Goal: Task Accomplishment & Management: Manage account settings

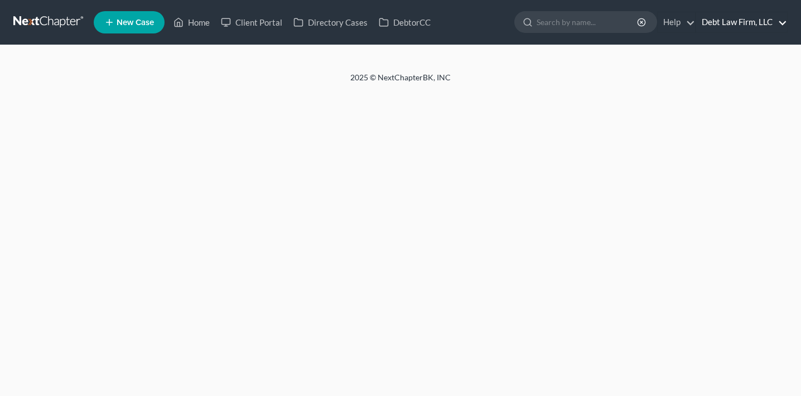
click at [737, 21] on link "Debt Law Firm, LLC" at bounding box center [741, 22] width 91 height 20
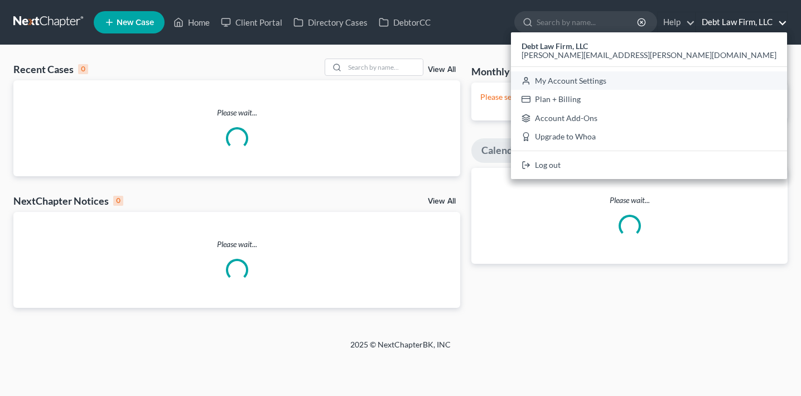
click at [729, 86] on link "My Account Settings" at bounding box center [649, 80] width 276 height 19
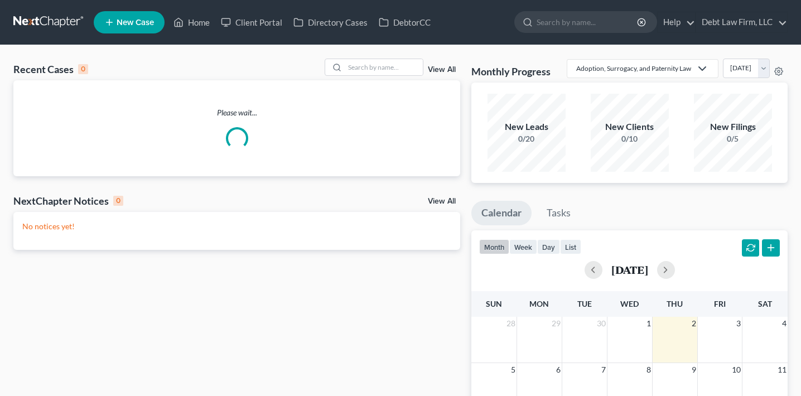
select select "61"
select select "24"
select select "36"
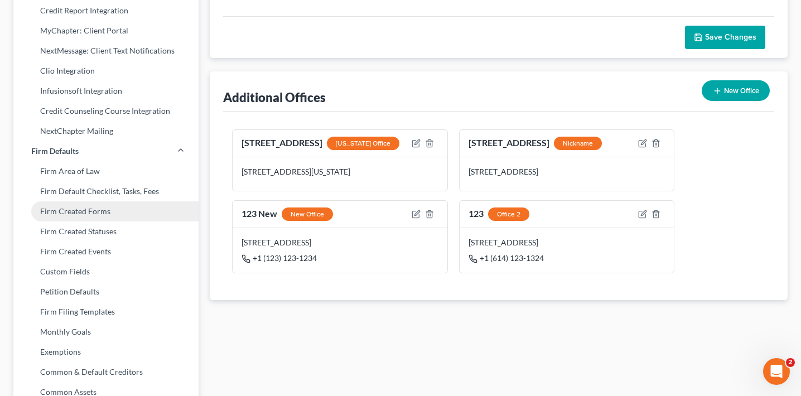
scroll to position [327, 0]
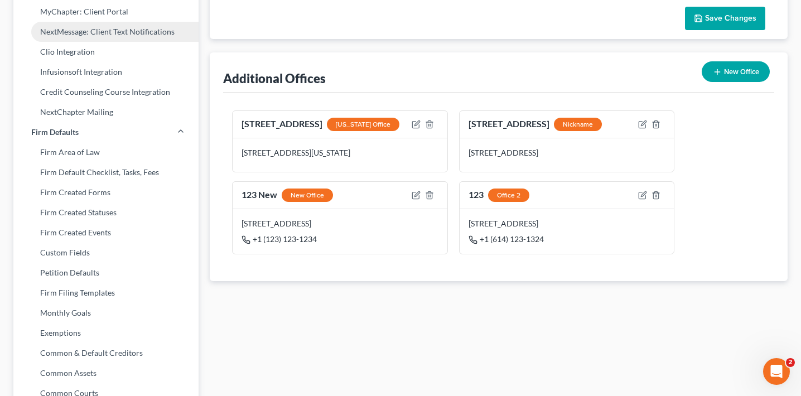
click at [129, 35] on link "NextMessage: Client Text Notifications" at bounding box center [105, 32] width 185 height 20
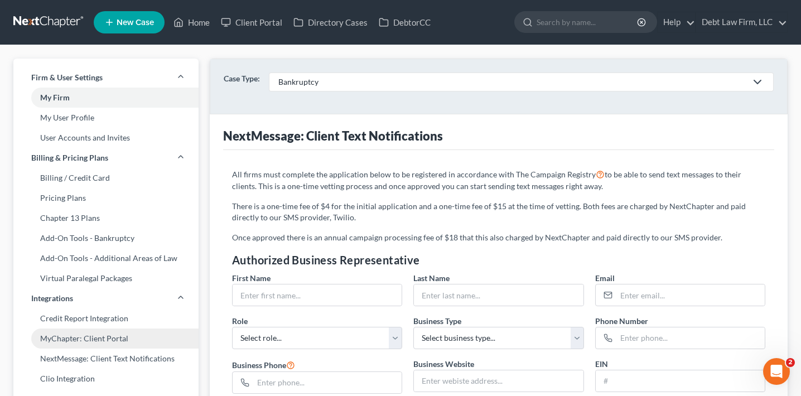
click at [98, 333] on link "MyChapter: Client Portal" at bounding box center [105, 338] width 185 height 20
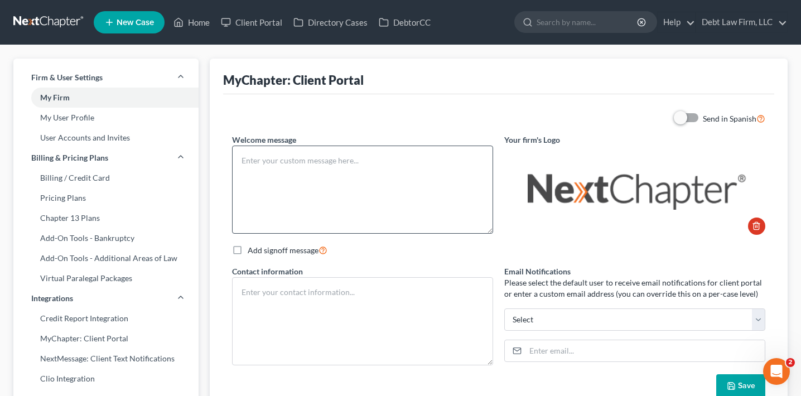
type textarea "Test"
type textarea "Debt Law Firm, LLC [STREET_ADDRESS] [PHONE_NUMBER]"
type input "[PERSON_NAME][EMAIL_ADDRESS][PERSON_NAME][DOMAIN_NAME]"
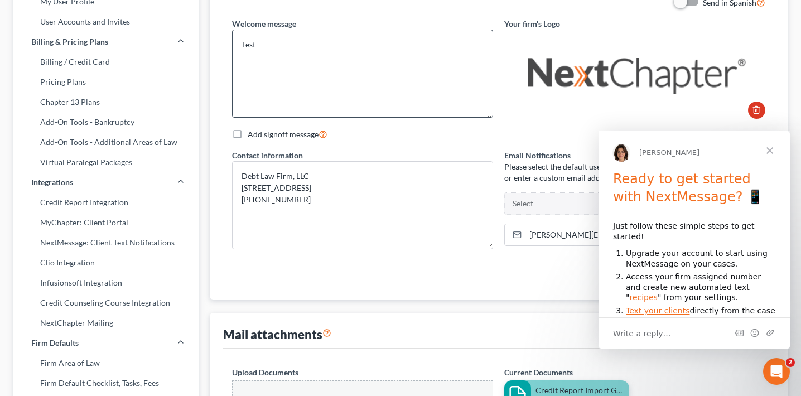
scroll to position [343, 0]
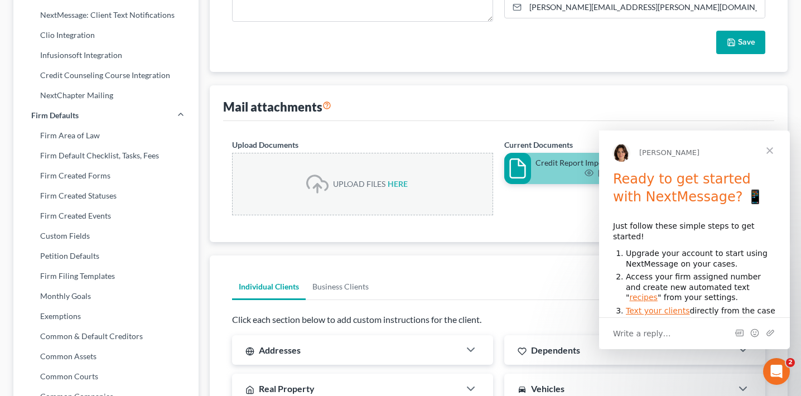
click at [771, 156] on span "Close" at bounding box center [769, 150] width 40 height 40
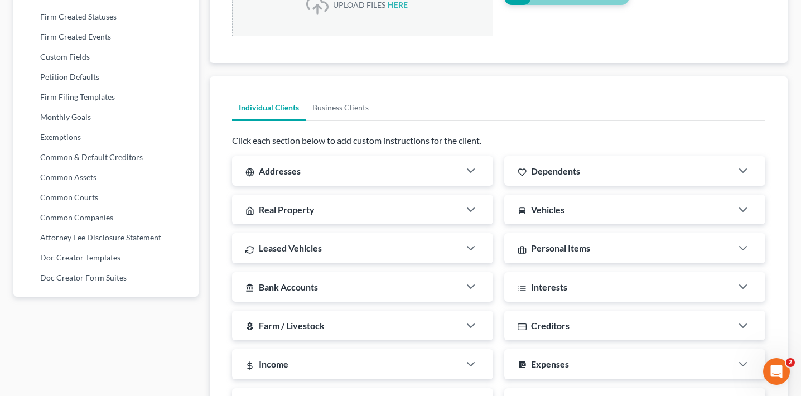
scroll to position [541, 0]
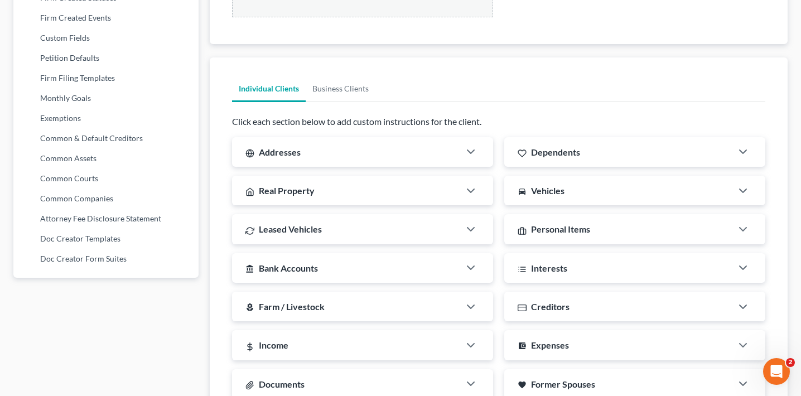
click at [353, 147] on div "Addresses" at bounding box center [345, 152] width 227 height 30
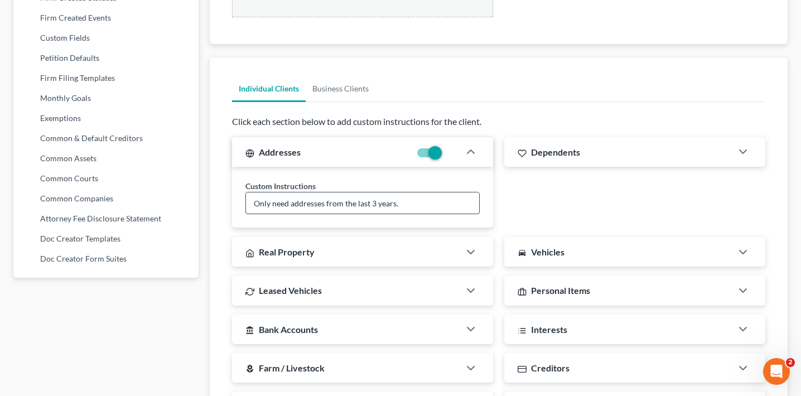
click at [365, 205] on input "Only need addresses from the last 3 years." at bounding box center [362, 202] width 233 height 21
type input "Blueberry pancakes"
click at [520, 77] on ul "Individual Clients Business Clients" at bounding box center [498, 88] width 533 height 27
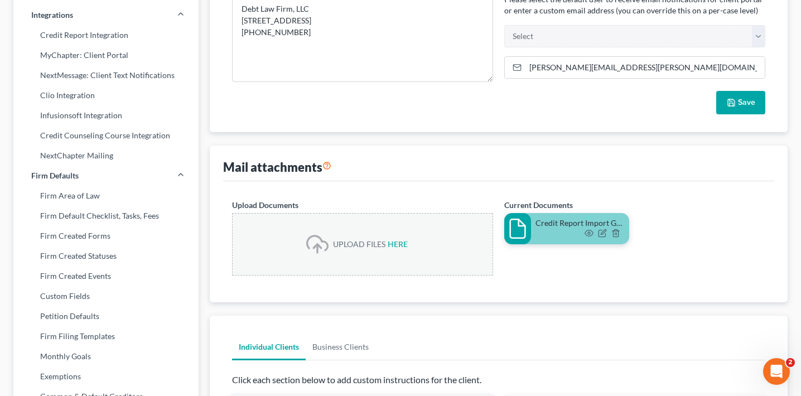
scroll to position [0, 0]
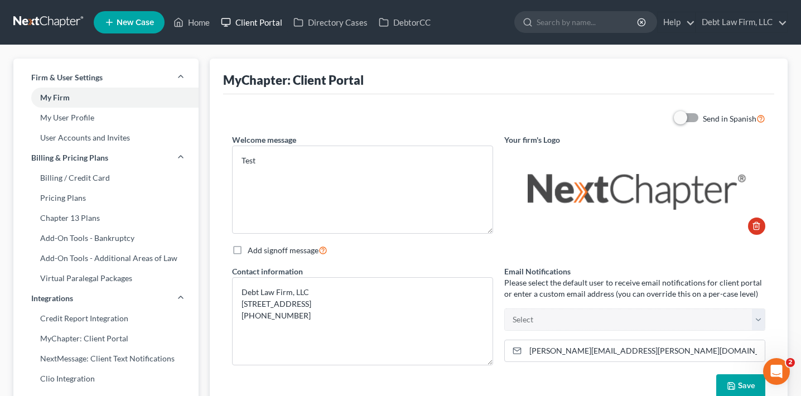
click at [246, 26] on link "Client Portal" at bounding box center [251, 22] width 72 height 20
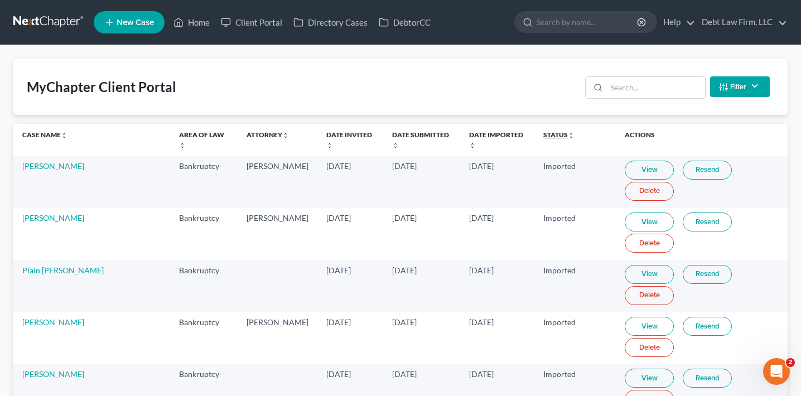
click at [548, 134] on link "Status unfold_more expand_more expand_less" at bounding box center [558, 134] width 31 height 8
click at [548, 134] on link "Status unfold_more expand_more expand_less" at bounding box center [559, 134] width 32 height 8
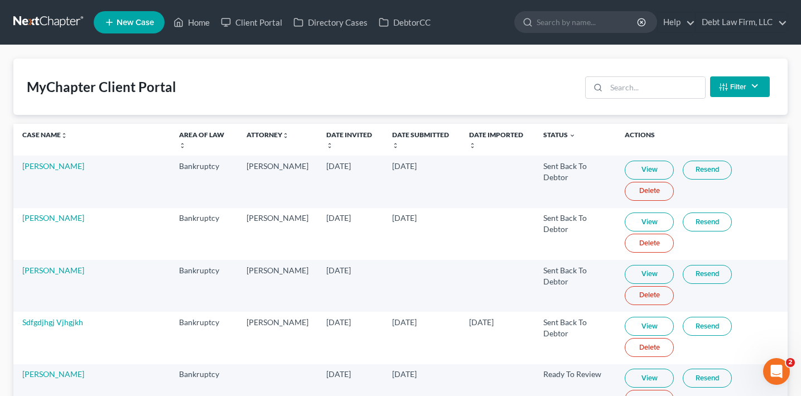
click at [647, 168] on link "View" at bounding box center [648, 170] width 49 height 19
click at [197, 20] on link "Home" at bounding box center [191, 22] width 47 height 20
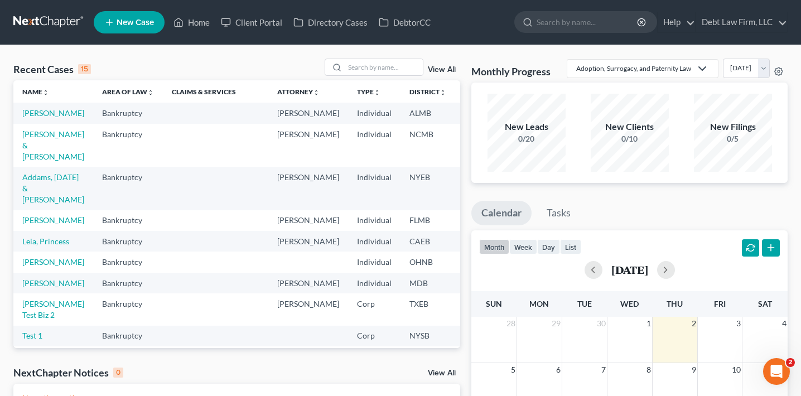
click at [30, 231] on td "[PERSON_NAME]" at bounding box center [53, 220] width 80 height 21
click at [31, 225] on link "[PERSON_NAME]" at bounding box center [53, 219] width 62 height 9
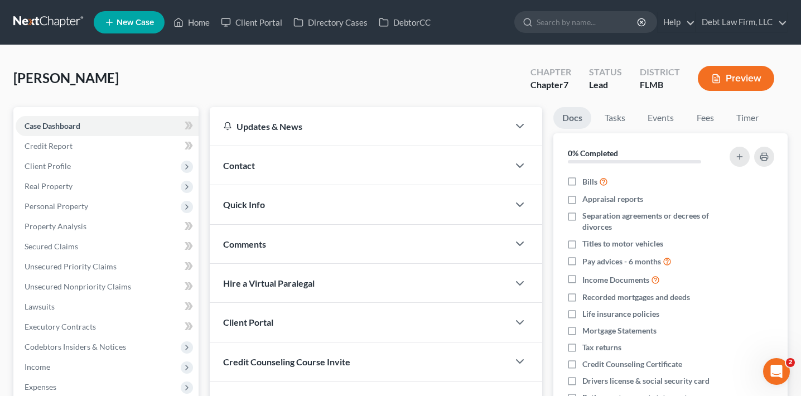
scroll to position [200, 0]
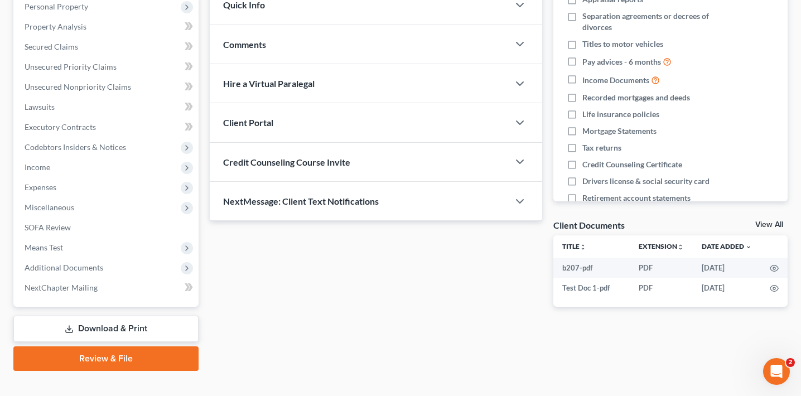
click at [330, 138] on div "Client Portal" at bounding box center [359, 122] width 299 height 38
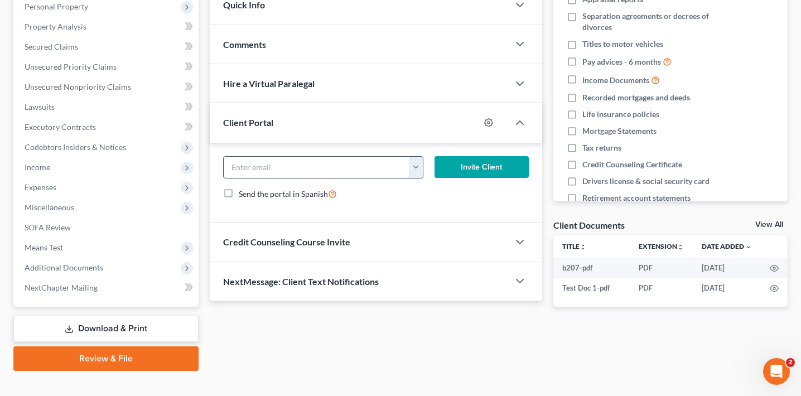
click at [378, 162] on input "email" at bounding box center [317, 167] width 186 height 21
click at [419, 165] on button "button" at bounding box center [415, 167] width 13 height 21
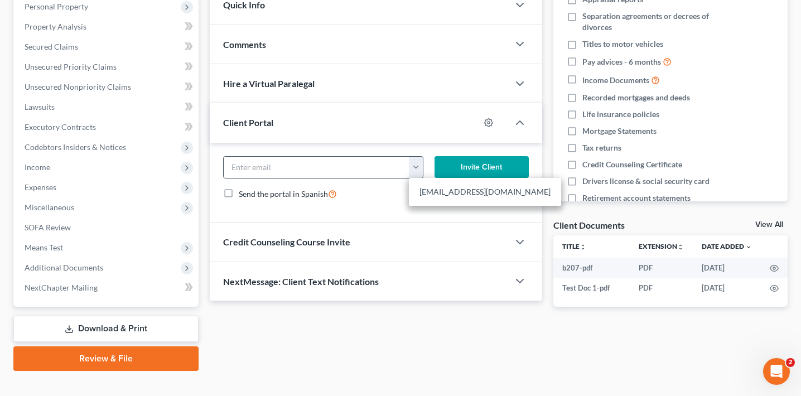
click at [419, 165] on button "button" at bounding box center [415, 167] width 13 height 21
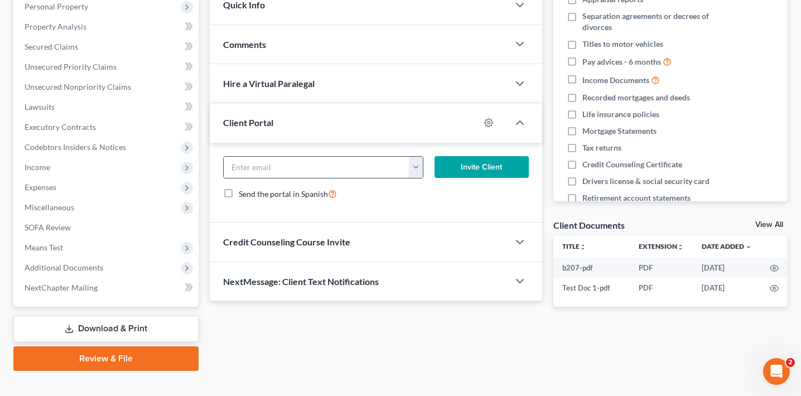
click at [365, 165] on input "email" at bounding box center [317, 167] width 186 height 21
type input "[PERSON_NAME][EMAIL_ADDRESS][DOMAIN_NAME]"
click at [492, 166] on button "Invite Client" at bounding box center [481, 167] width 94 height 22
